Goal: Task Accomplishment & Management: Manage account settings

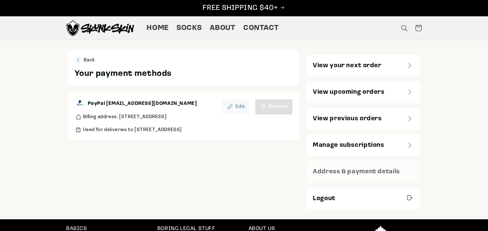
click at [409, 143] on icon "Manage subscriptions" at bounding box center [410, 145] width 4 height 5
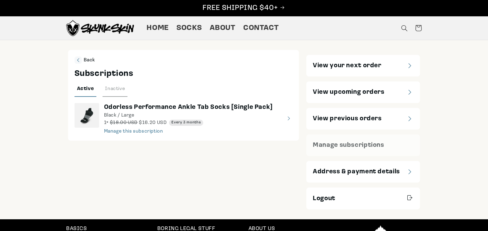
click at [132, 129] on months"] "view details about Odorless Performance Ankle Tab Socks [Single Pack] Black / L…" at bounding box center [184, 118] width 218 height 31
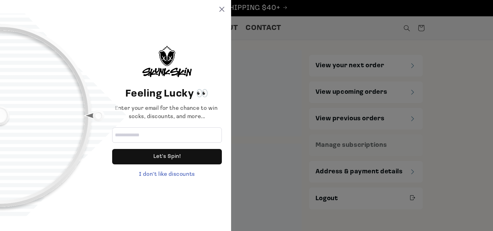
select select "*****"
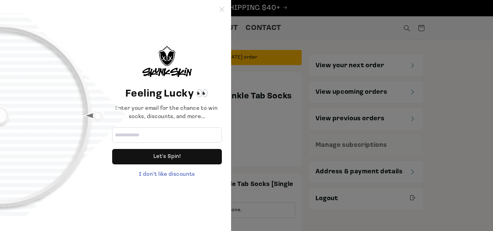
click at [223, 8] on icon at bounding box center [221, 9] width 5 height 5
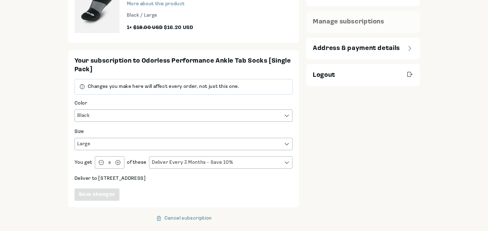
scroll to position [246, 0]
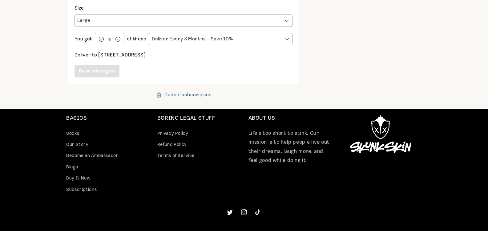
click at [189, 94] on div "Cancel subscription" at bounding box center [188, 94] width 47 height 5
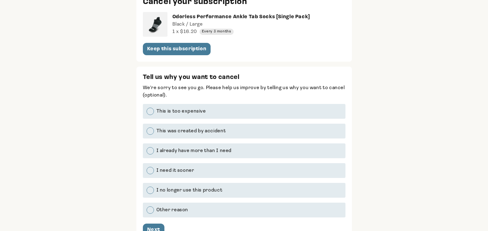
scroll to position [123, 0]
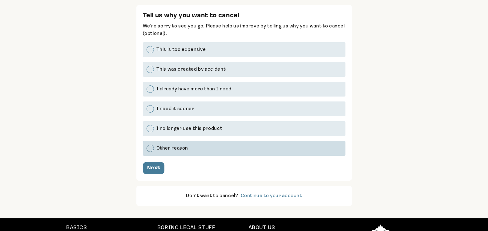
click at [149, 148] on div at bounding box center [150, 147] width 7 height 7
click at [157, 170] on div "Next" at bounding box center [153, 167] width 13 height 5
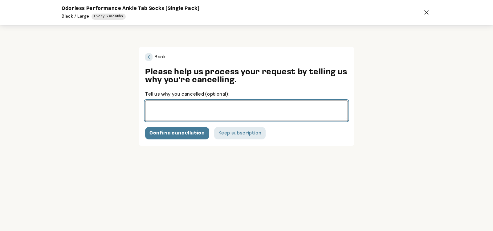
click at [164, 107] on textarea "Tell us why you cancelled (optional):" at bounding box center [246, 110] width 203 height 20
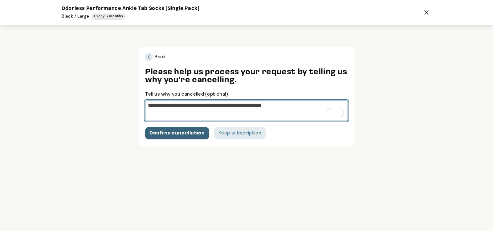
type textarea "**********"
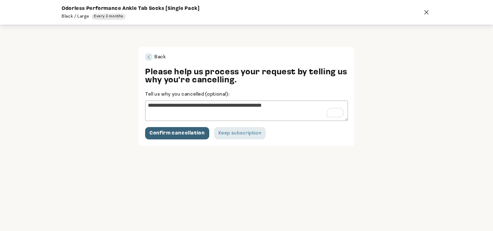
click at [176, 132] on div "Confirm cancellation" at bounding box center [176, 133] width 55 height 5
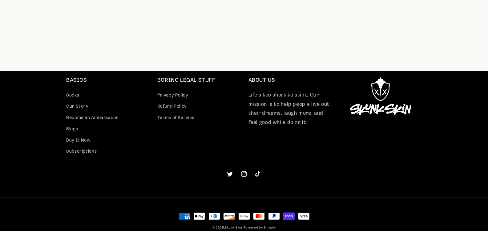
scroll to position [0, 0]
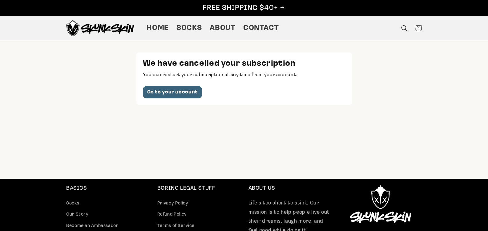
click at [173, 91] on div "Go to your account" at bounding box center [172, 92] width 51 height 5
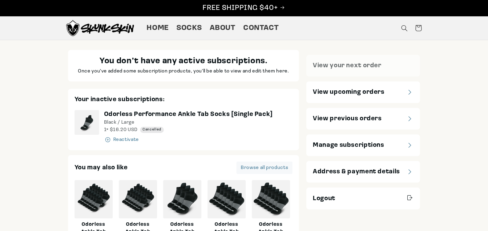
click at [327, 198] on span "Logout" at bounding box center [324, 198] width 22 height 9
